Goal: Information Seeking & Learning: Learn about a topic

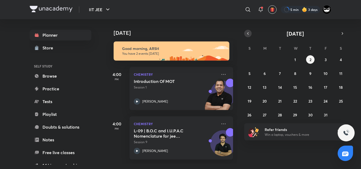
click at [247, 36] on button "button" at bounding box center [247, 33] width 7 height 7
click at [327, 98] on abbr "26" at bounding box center [326, 100] width 4 height 5
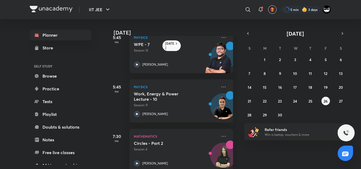
scroll to position [122, 0]
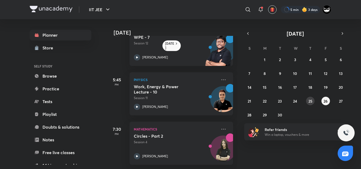
click at [314, 99] on button "25" at bounding box center [310, 101] width 8 height 8
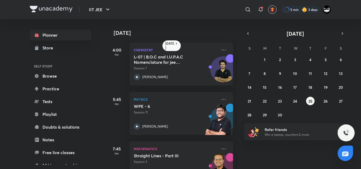
scroll to position [23, 0]
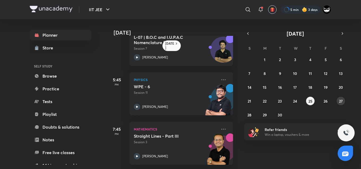
click at [341, 100] on abbr "27" at bounding box center [341, 100] width 4 height 5
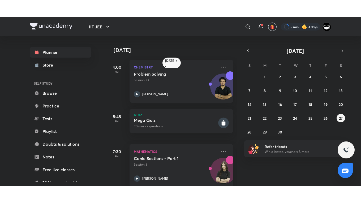
scroll to position [93, 0]
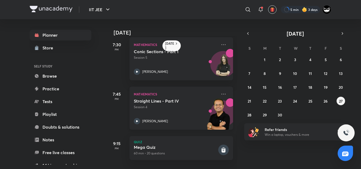
click at [180, 105] on p "Session 4" at bounding box center [175, 107] width 83 height 5
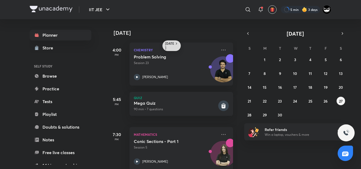
click at [172, 44] on h6 "[DATE]" at bounding box center [169, 45] width 9 height 8
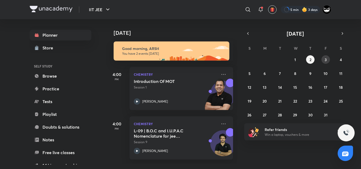
click at [323, 57] on button "3" at bounding box center [325, 59] width 8 height 8
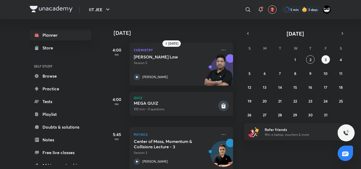
click at [307, 55] on div "S M T W T F S 28 29 30 1 2 3 4 5 6 7 8 9 10 11 12 13 14 15 16 17 18 19 20 21 22…" at bounding box center [295, 81] width 102 height 75
click at [309, 56] on button "2" at bounding box center [310, 59] width 8 height 8
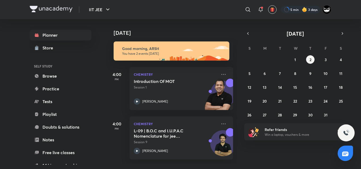
click at [189, 35] on h4 "[DATE]" at bounding box center [176, 33] width 125 height 6
click at [208, 27] on div "[DATE]" at bounding box center [172, 27] width 132 height 17
